Goal: Transaction & Acquisition: Purchase product/service

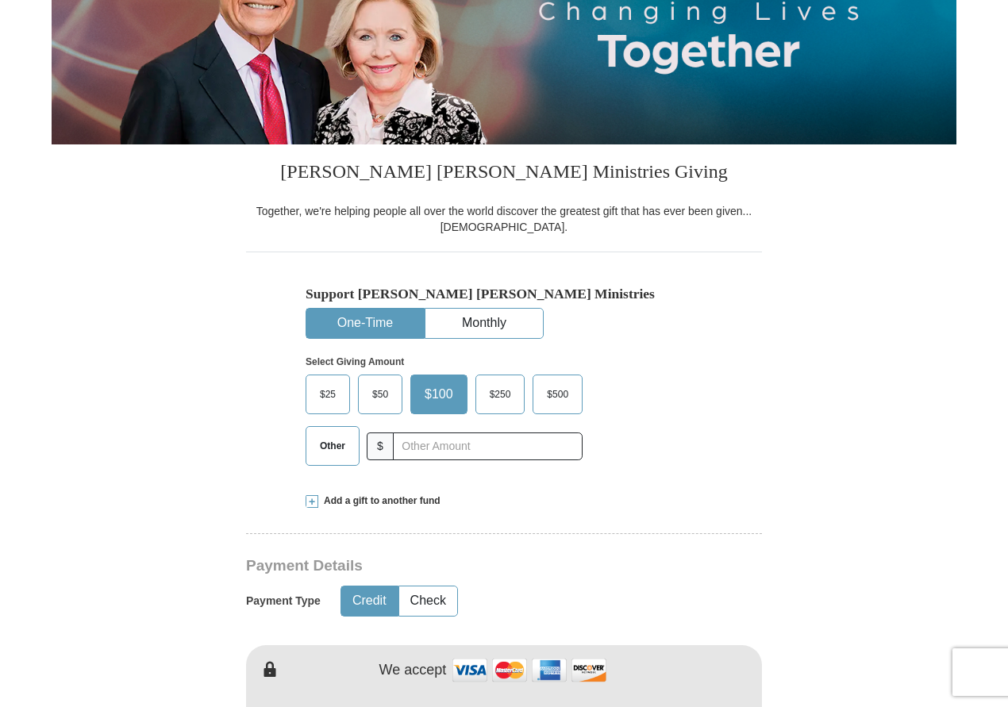
scroll to position [255, 0]
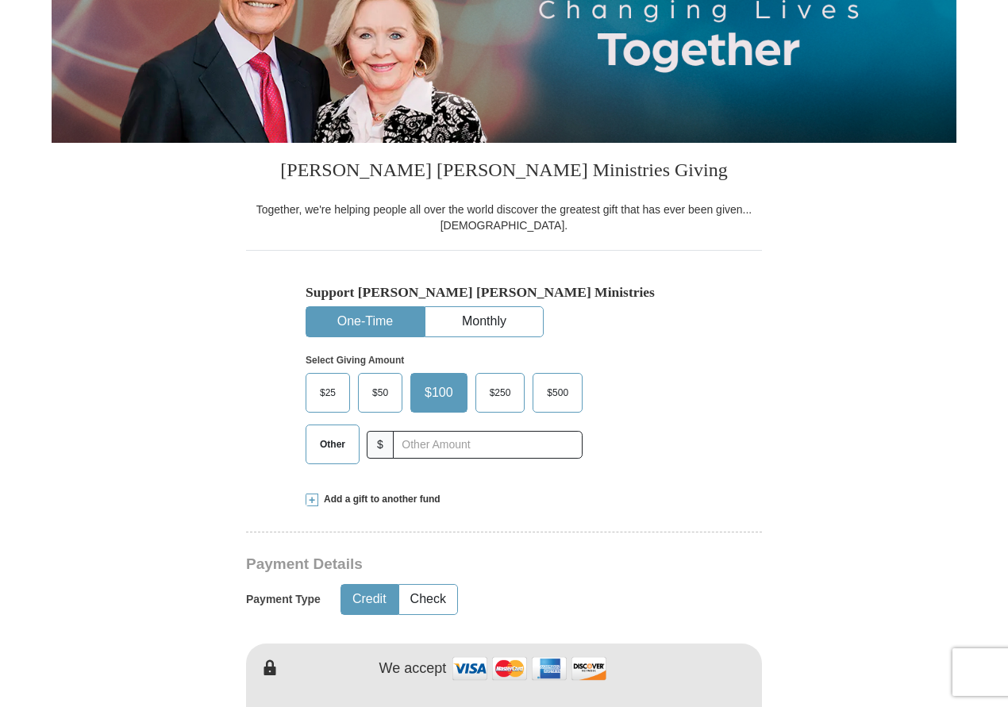
click at [399, 321] on button "One-Time" at bounding box center [364, 321] width 117 height 29
click at [348, 440] on span "Other" at bounding box center [332, 445] width 41 height 24
click at [0, 0] on input "Other" at bounding box center [0, 0] width 0 height 0
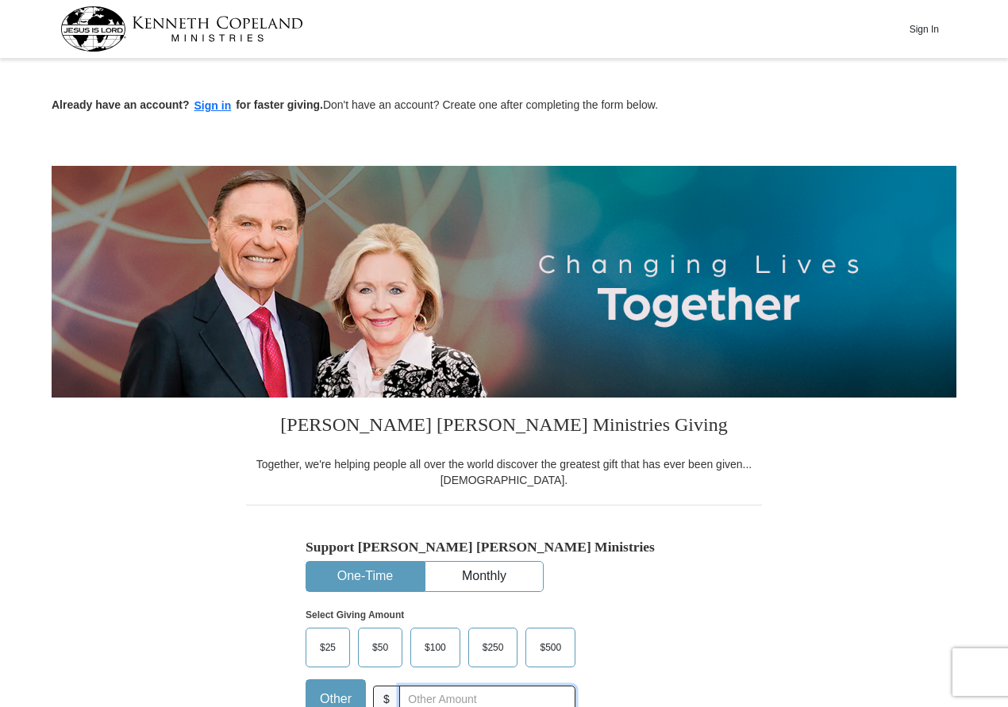
scroll to position [0, 0]
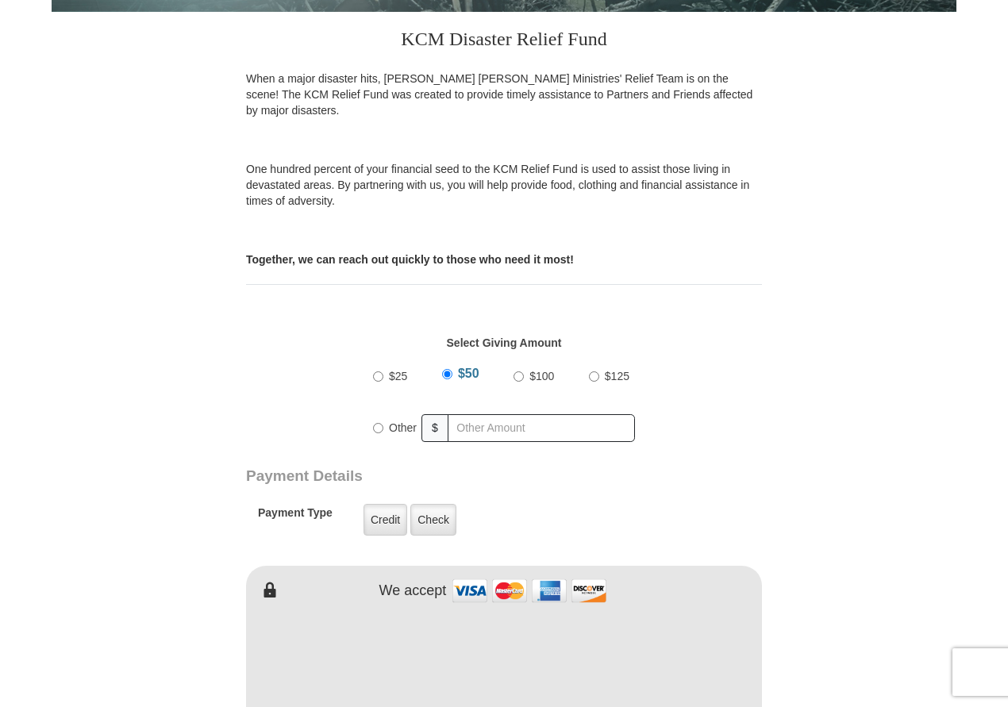
scroll to position [435, 1]
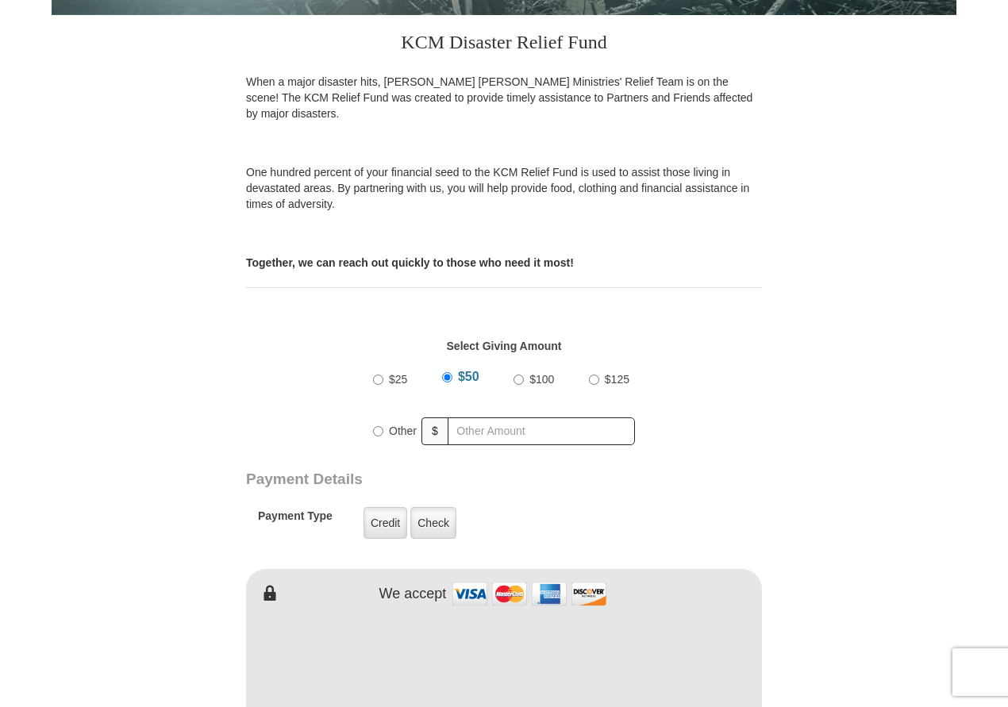
drag, startPoint x: 376, startPoint y: 407, endPoint x: 395, endPoint y: 429, distance: 28.2
click at [376, 414] on div "Other" at bounding box center [397, 431] width 49 height 35
click at [382, 426] on input "Other" at bounding box center [378, 431] width 10 height 10
radio input "true"
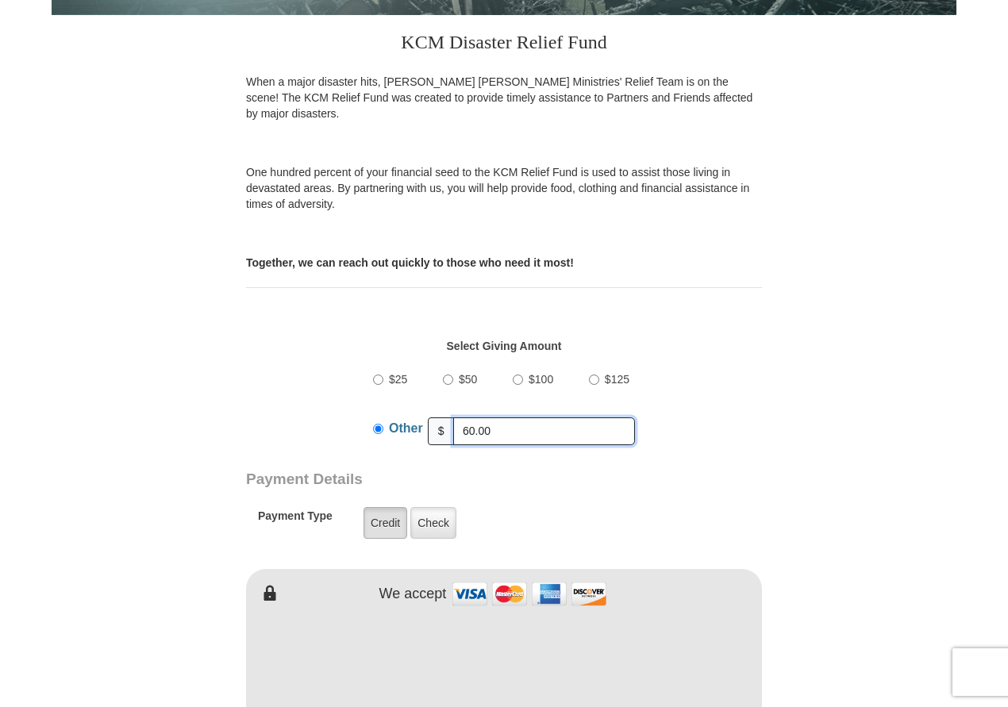
type input "60.00"
click at [391, 507] on label "Credit" at bounding box center [386, 523] width 44 height 32
click at [0, 0] on input "Credit" at bounding box center [0, 0] width 0 height 0
click at [376, 507] on label "Credit" at bounding box center [386, 523] width 44 height 32
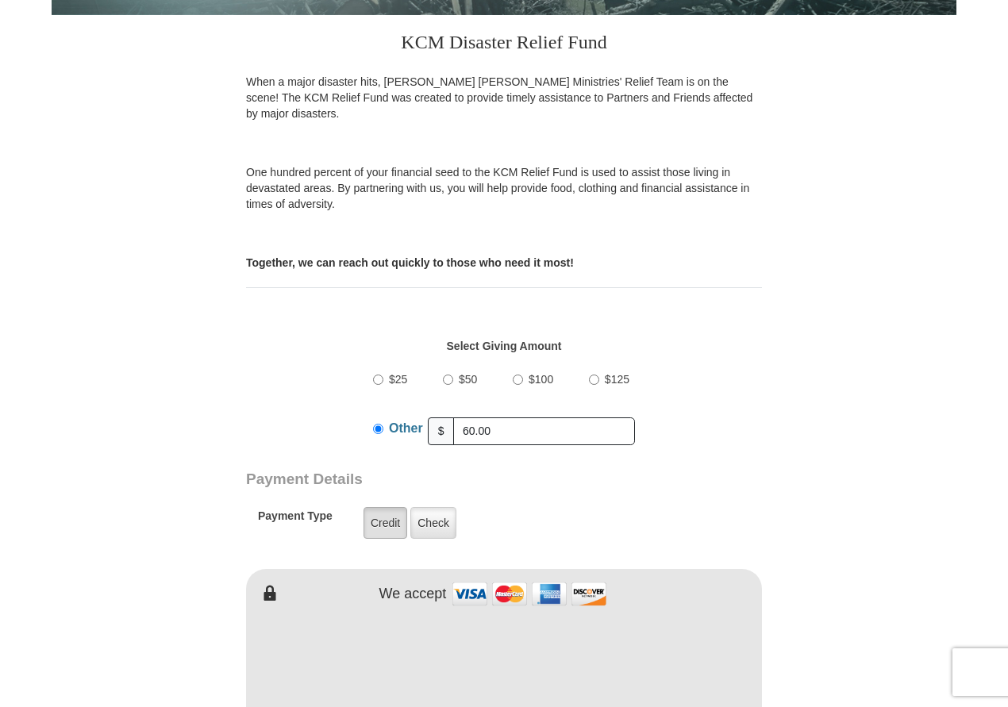
click at [0, 0] on input "Credit" at bounding box center [0, 0] width 0 height 0
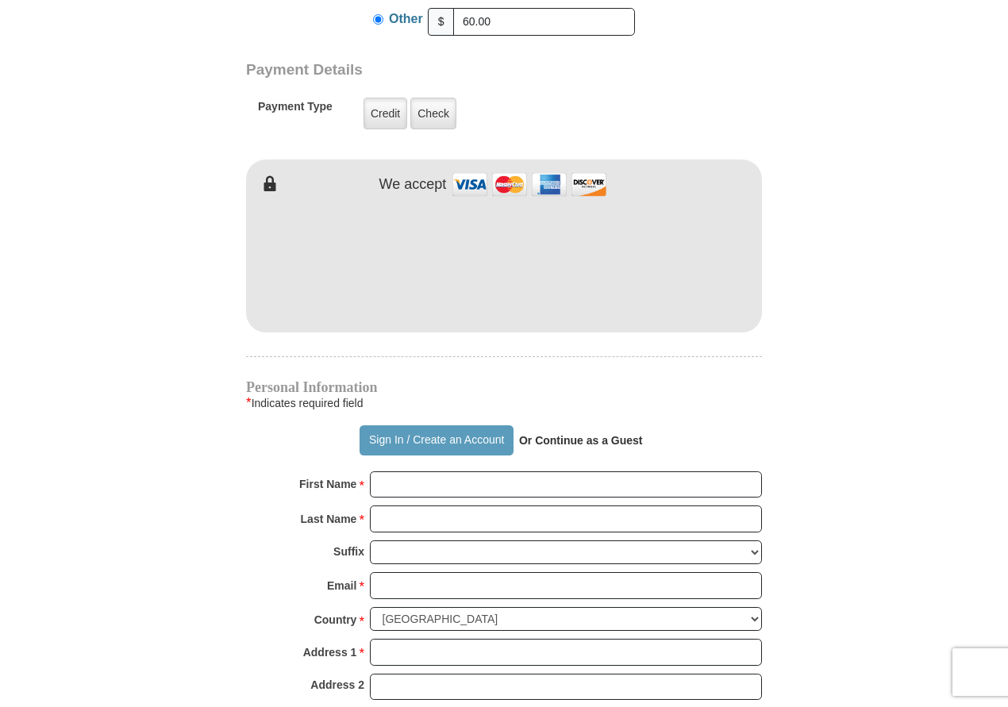
scroll to position [846, 0]
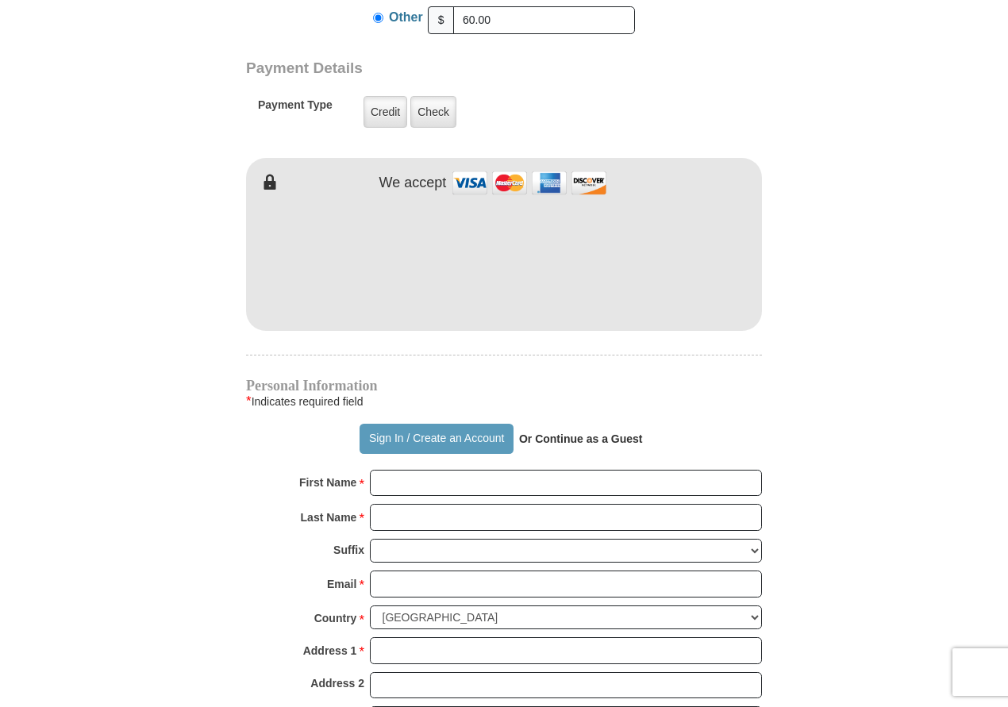
click at [580, 433] on strong "Or Continue as a Guest" at bounding box center [581, 439] width 124 height 13
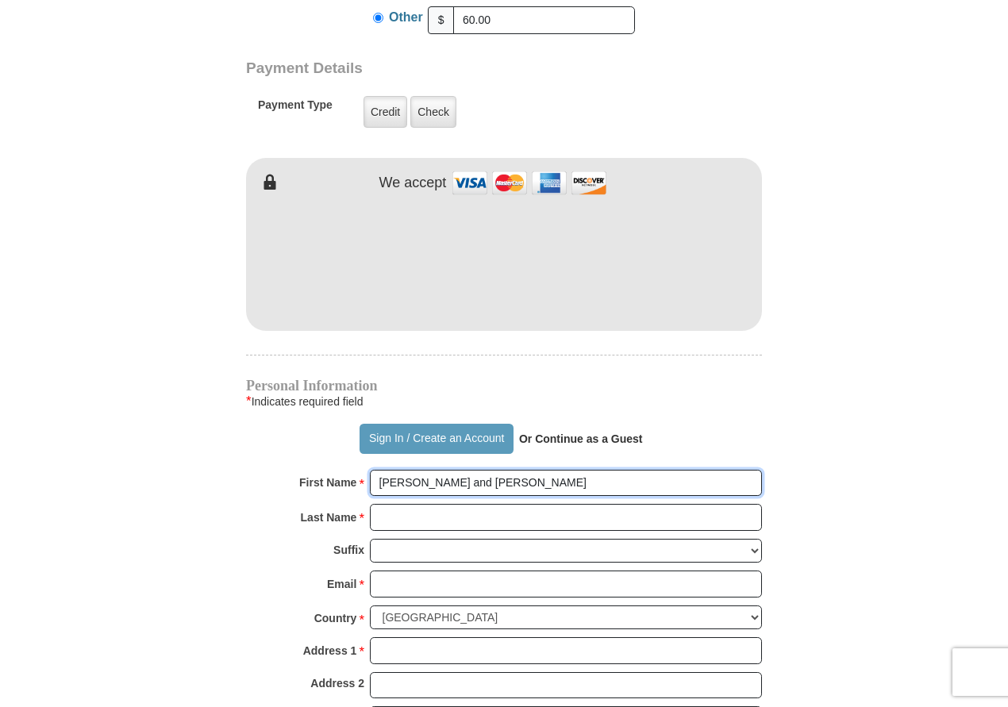
type input "Larry and Elizabeth"
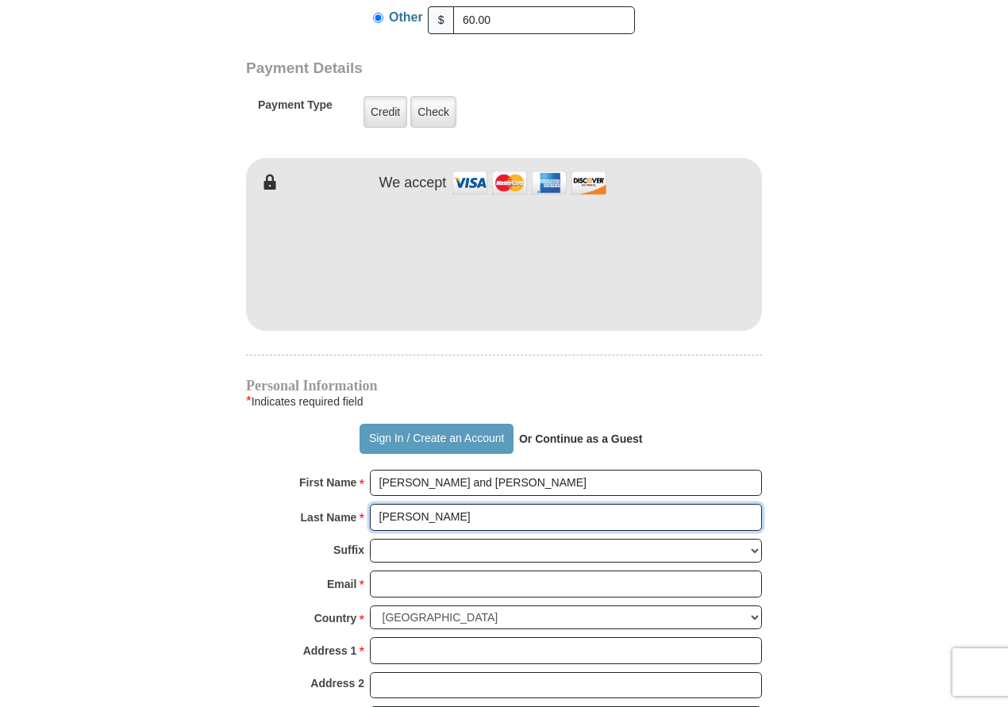
type input "Kinsey"
drag, startPoint x: 199, startPoint y: 533, endPoint x: 404, endPoint y: 554, distance: 205.9
click at [220, 534] on form "Kenneth Copeland Ministries Online Giving Your seed sown will go to work immedi…" at bounding box center [504, 175] width 905 height 1916
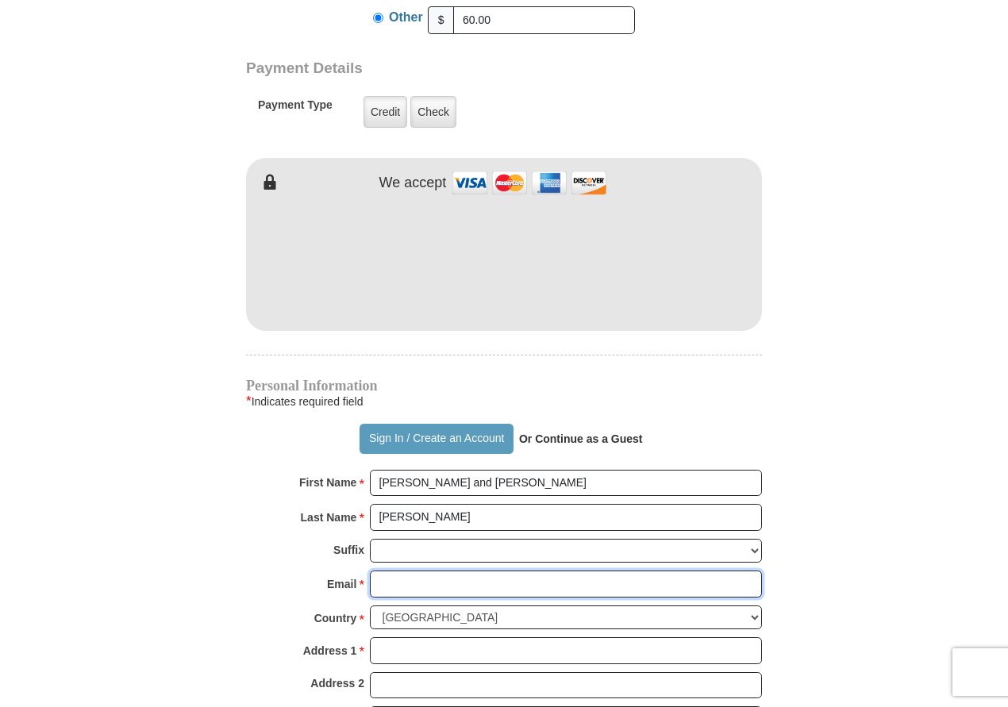
type input "speedyk44@hotmail.com"
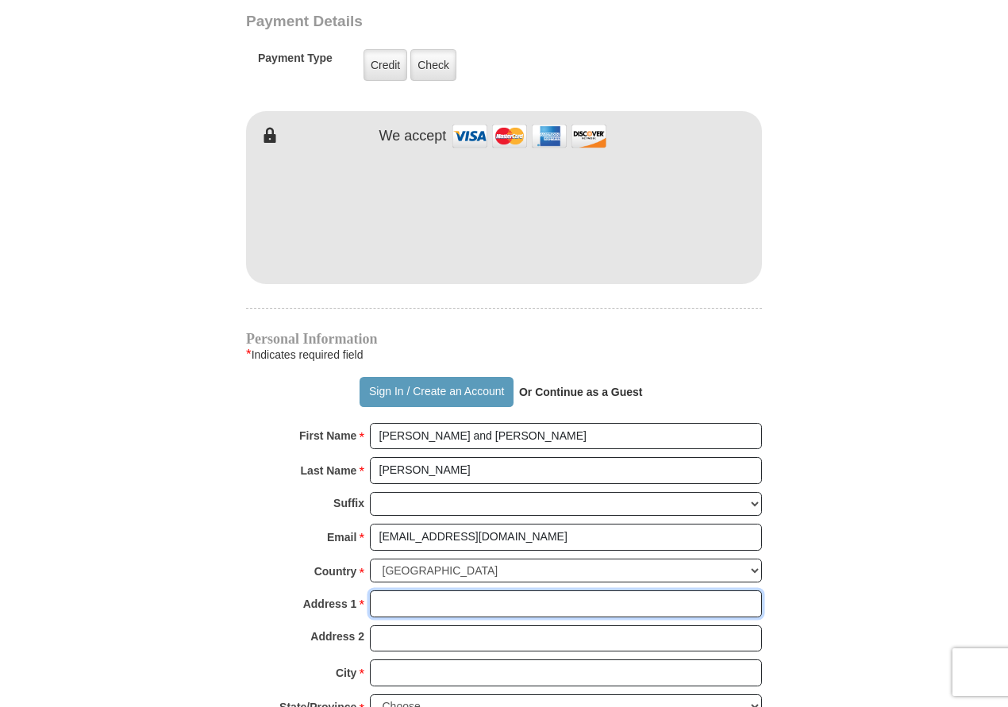
scroll to position [893, 0]
type input "3356 W 200 N"
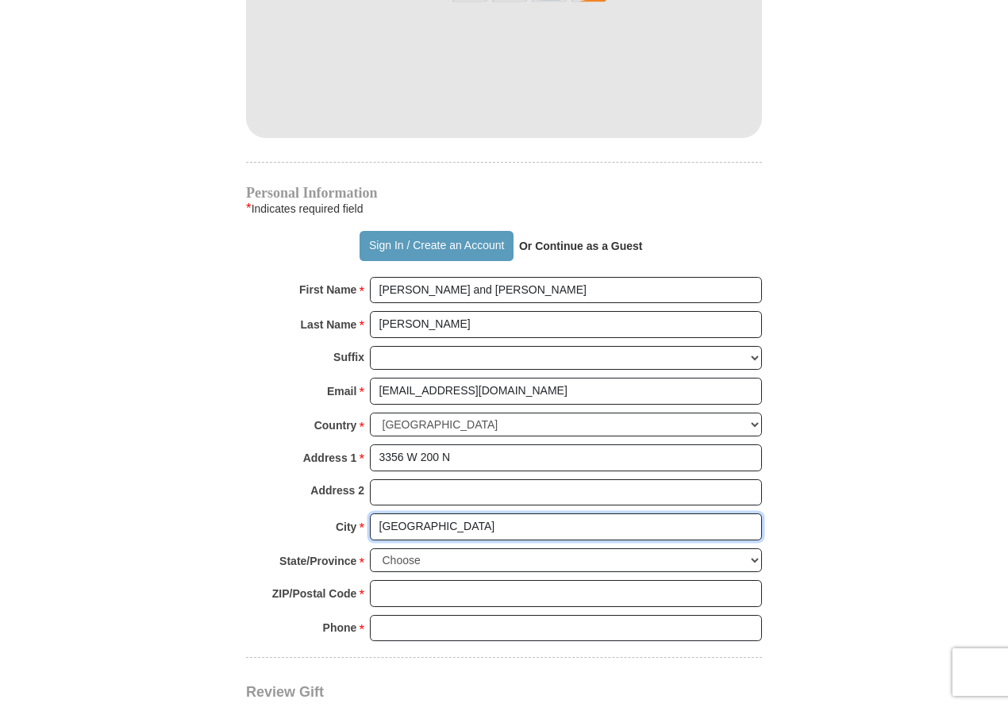
scroll to position [1040, 0]
type input "Warsaw"
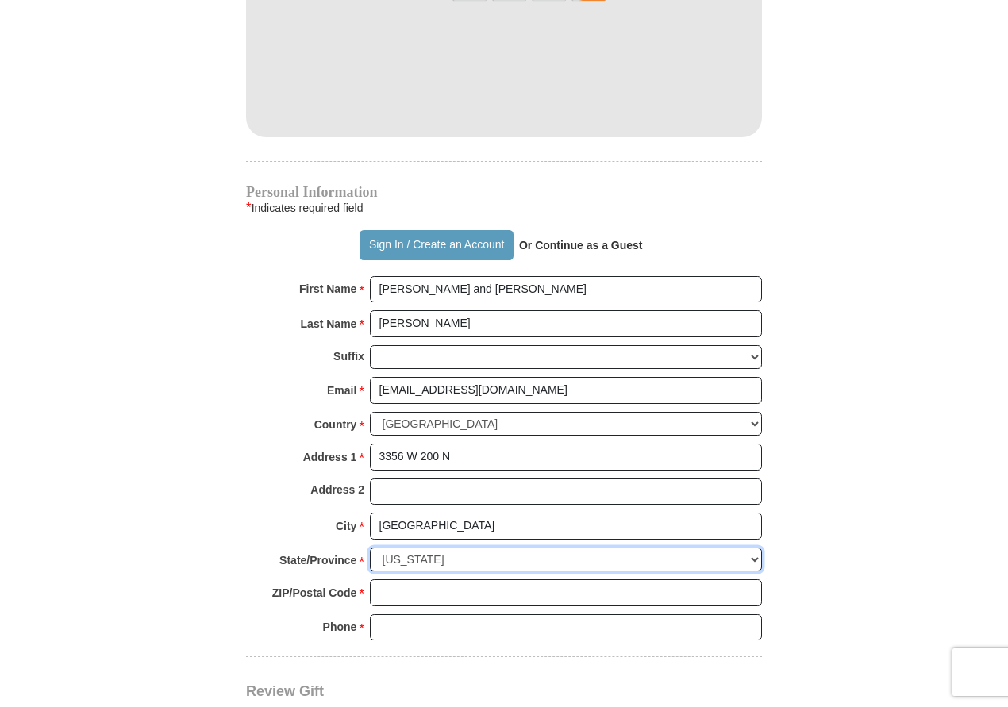
select select "IN"
type input "46580"
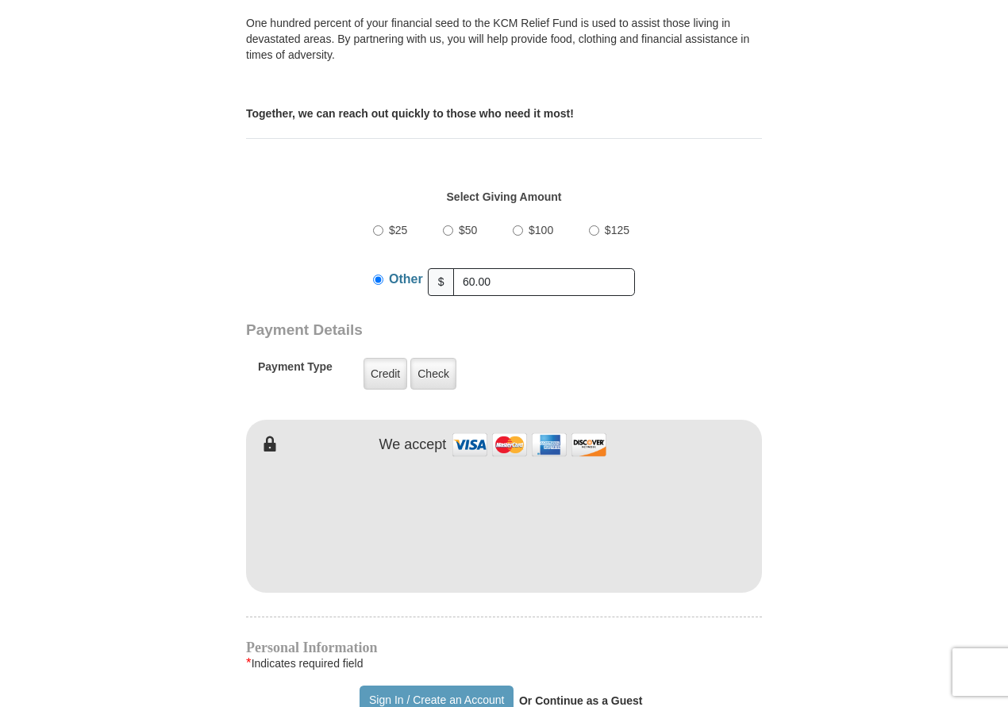
scroll to position [583, 0]
type input "5748582712"
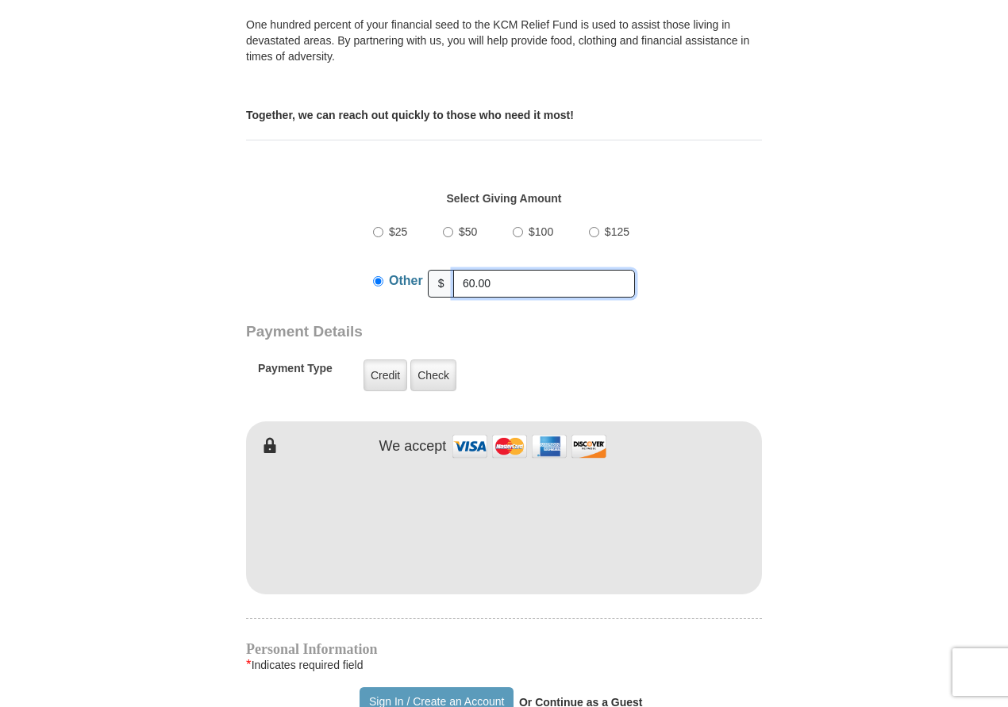
drag, startPoint x: 476, startPoint y: 270, endPoint x: 474, endPoint y: 288, distance: 18.3
click at [476, 271] on input "60.00" at bounding box center [544, 284] width 182 height 28
type input "65.00"
click at [826, 345] on form "Kenneth Copeland Ministries Online Giving Your seed sown will go to work immedi…" at bounding box center [504, 439] width 905 height 1916
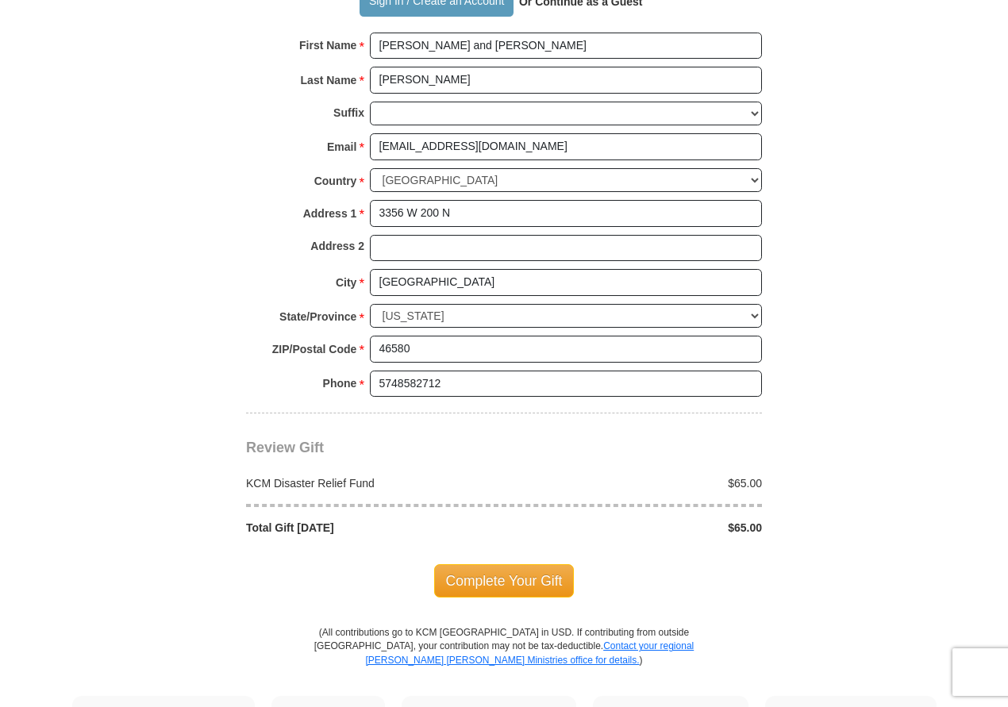
scroll to position [1284, 0]
click at [495, 564] on span "Complete Your Gift" at bounding box center [504, 580] width 141 height 33
